Goal: Find specific page/section: Find specific page/section

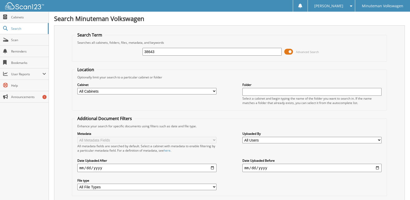
type input "38643"
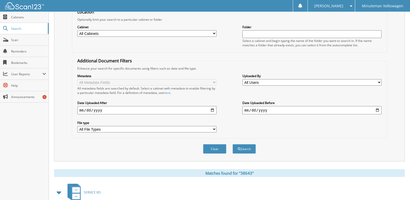
scroll to position [129, 0]
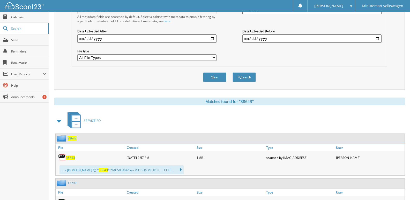
click at [70, 157] on span "38643" at bounding box center [70, 158] width 9 height 4
